Goal: Information Seeking & Learning: Learn about a topic

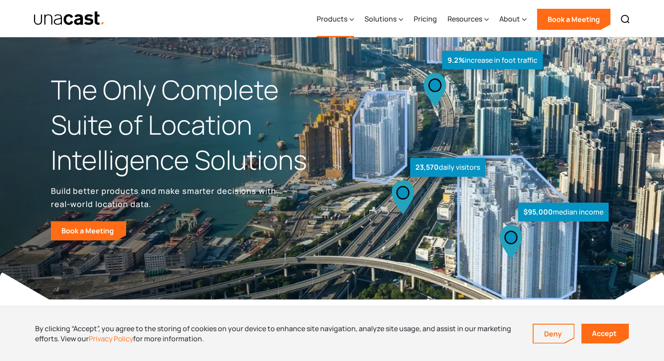
click at [339, 20] on div "Products" at bounding box center [332, 19] width 31 height 11
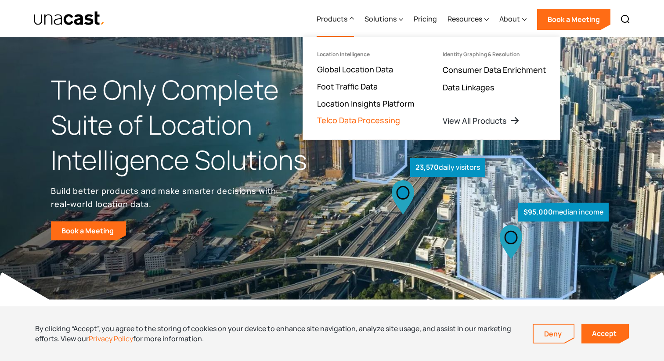
click at [367, 120] on link "Telco Data Processing" at bounding box center [358, 120] width 83 height 11
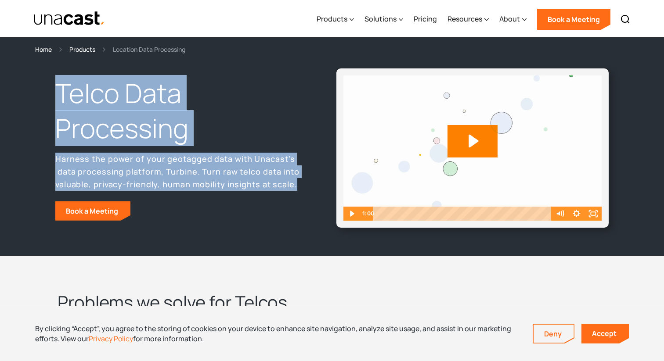
drag, startPoint x: 298, startPoint y: 185, endPoint x: 61, endPoint y: 97, distance: 253.2
click at [61, 97] on div "Telco Data Processing Harness the power of your geotagged data with Unacast's d…" at bounding box center [191, 148] width 281 height 145
copy div "Telco Data Processing Harness the power of your geotagged data with Unacast's d…"
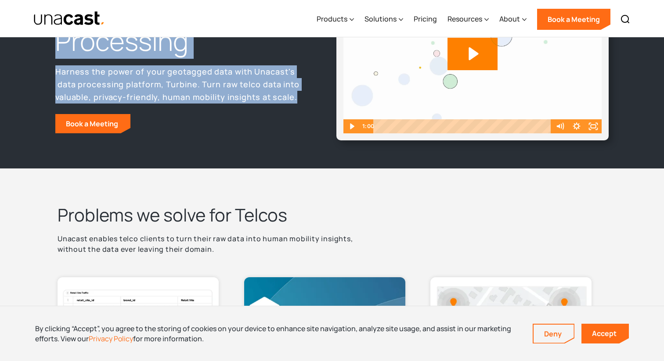
scroll to position [107, 0]
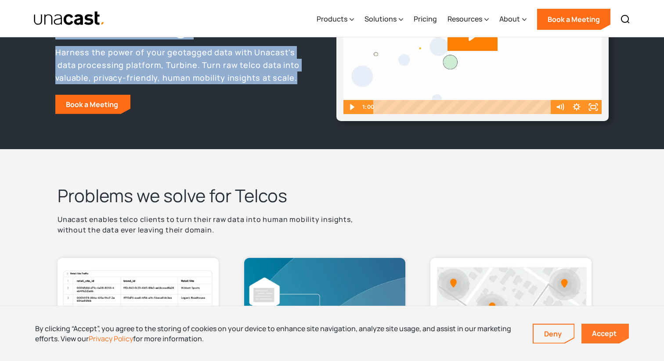
click at [597, 335] on link "Accept" at bounding box center [604, 334] width 47 height 20
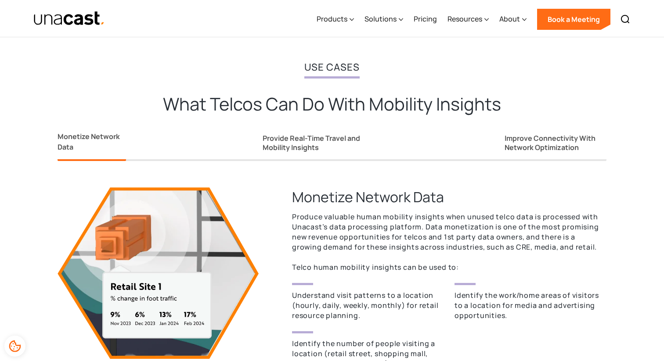
scroll to position [676, 0]
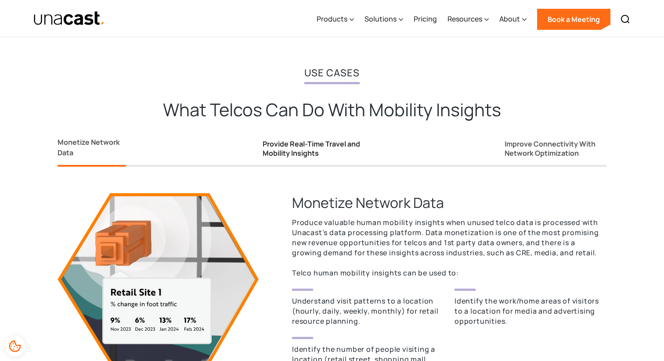
click at [319, 140] on div "Provide Real-Time Travel and Mobility Insights" at bounding box center [315, 149] width 105 height 18
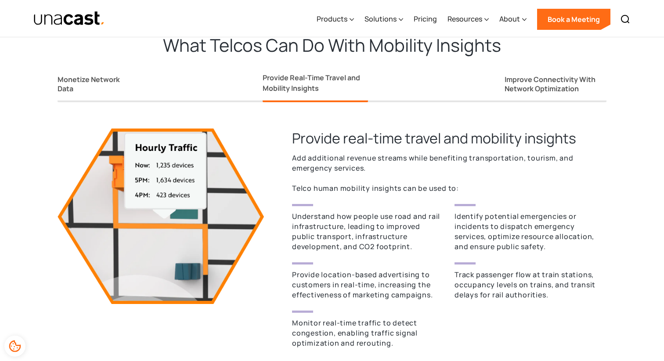
scroll to position [756, 0]
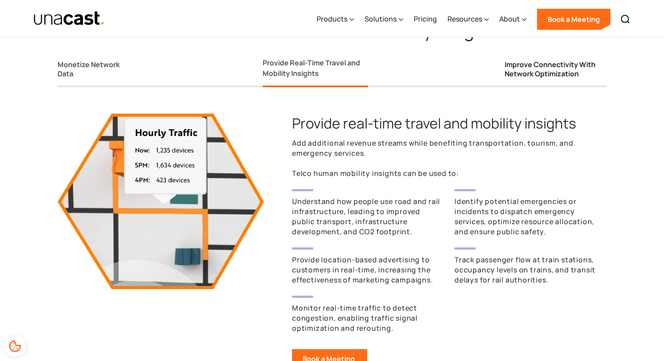
click at [536, 70] on div "Improve Connectivity With Network Optimization" at bounding box center [555, 69] width 102 height 18
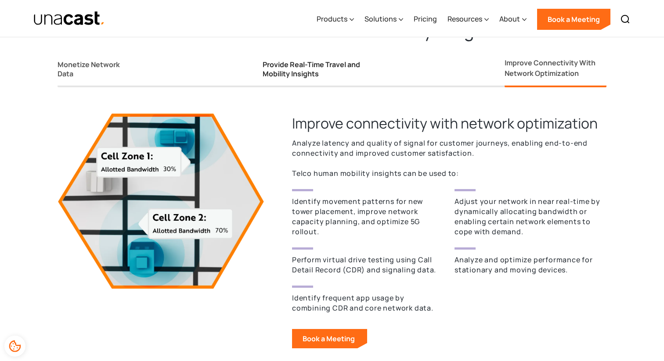
click at [313, 71] on div "Provide Real-Time Travel and Mobility Insights" at bounding box center [315, 69] width 105 height 18
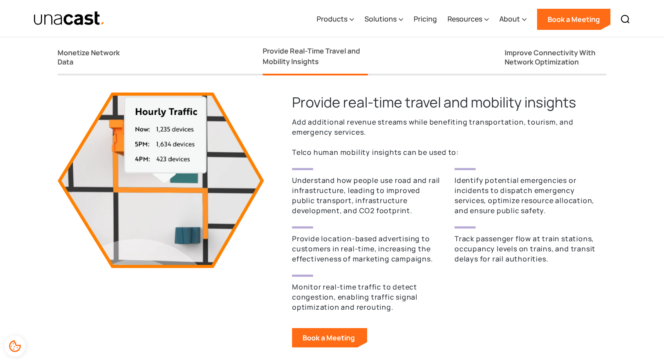
scroll to position [788, 0]
